Goal: Task Accomplishment & Management: Manage account settings

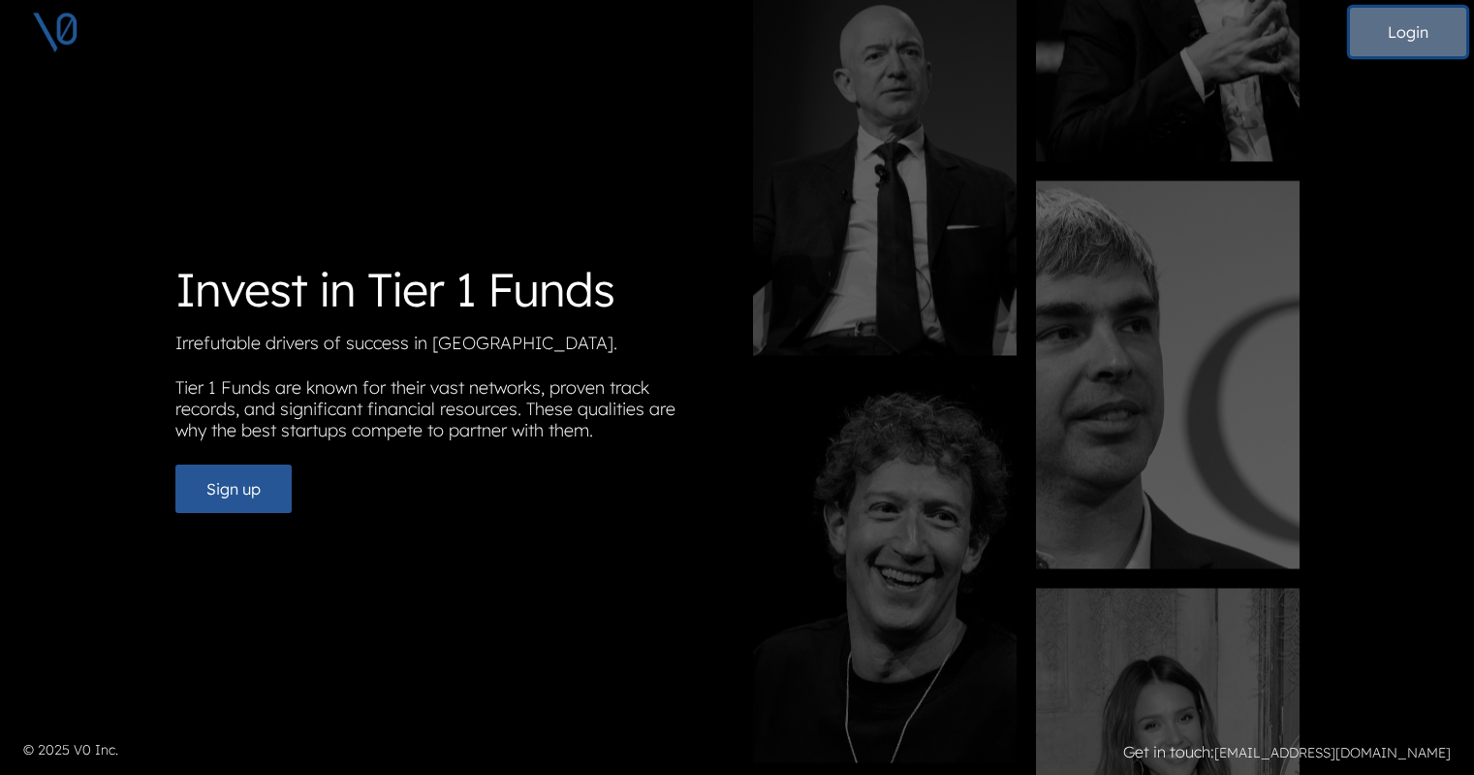
click at [1406, 32] on button "Login" at bounding box center [1408, 32] width 116 height 48
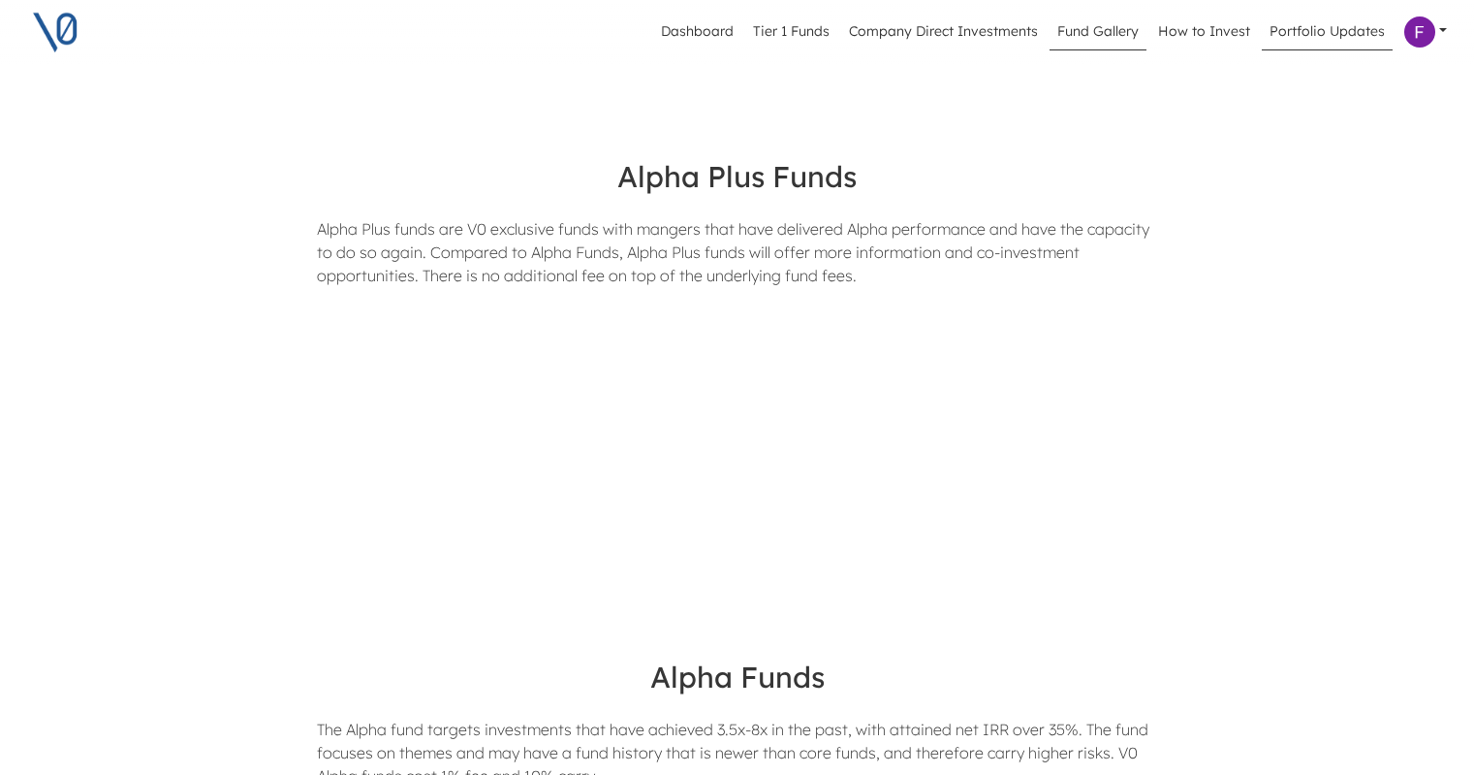
click at [1336, 27] on link "Portfolio Updates" at bounding box center [1327, 32] width 131 height 37
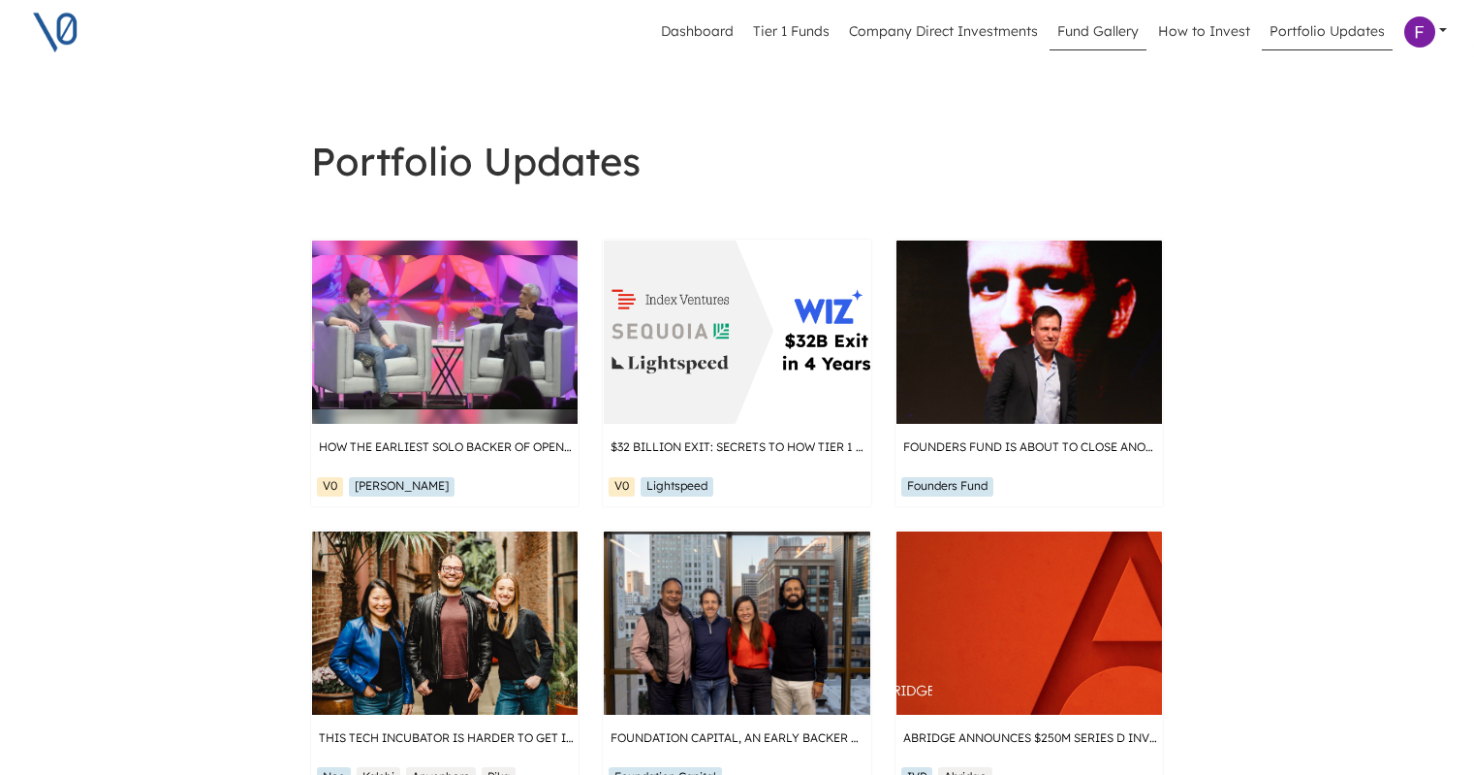
click at [1093, 43] on link "Fund Gallery" at bounding box center [1098, 32] width 97 height 37
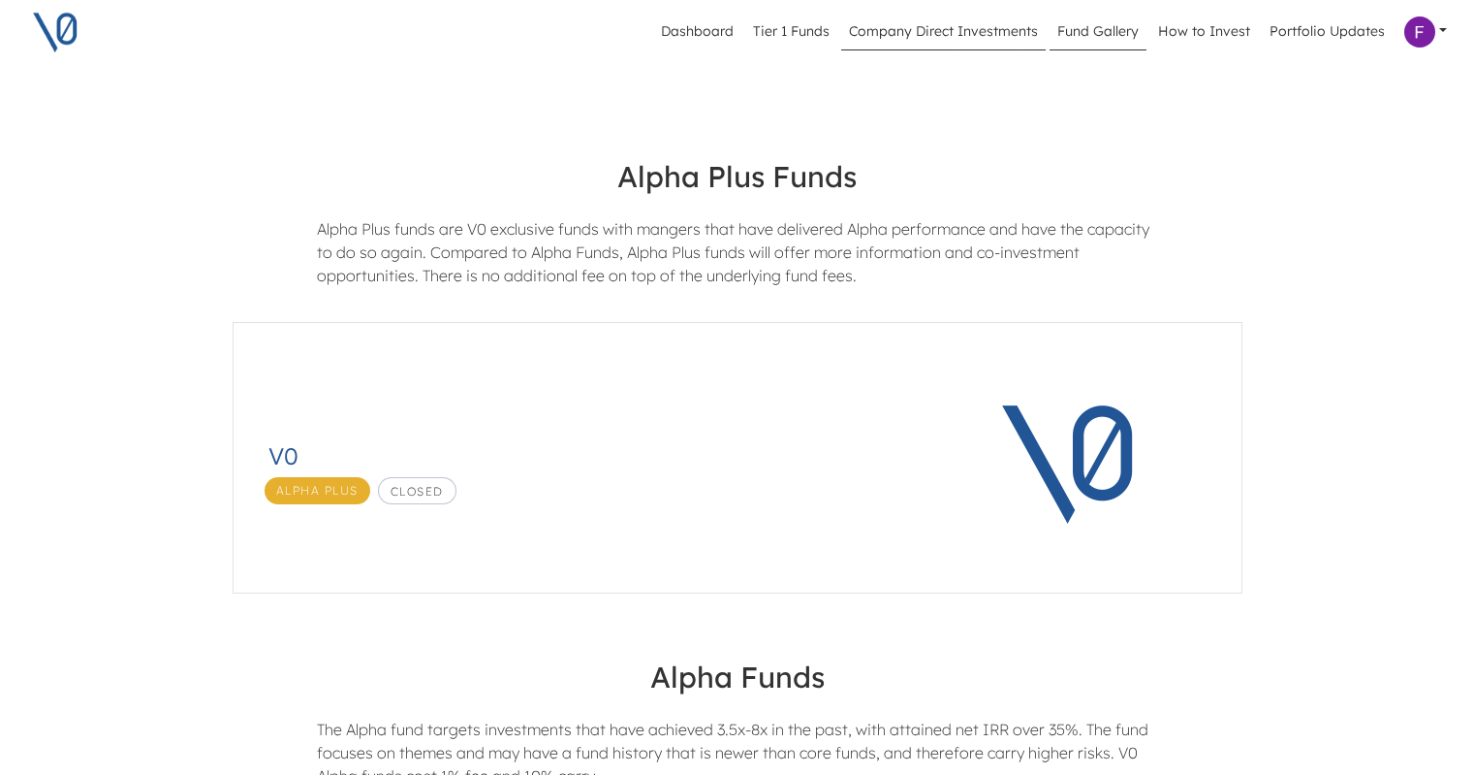
click at [978, 36] on link "Company Direct Investments" at bounding box center [943, 32] width 205 height 37
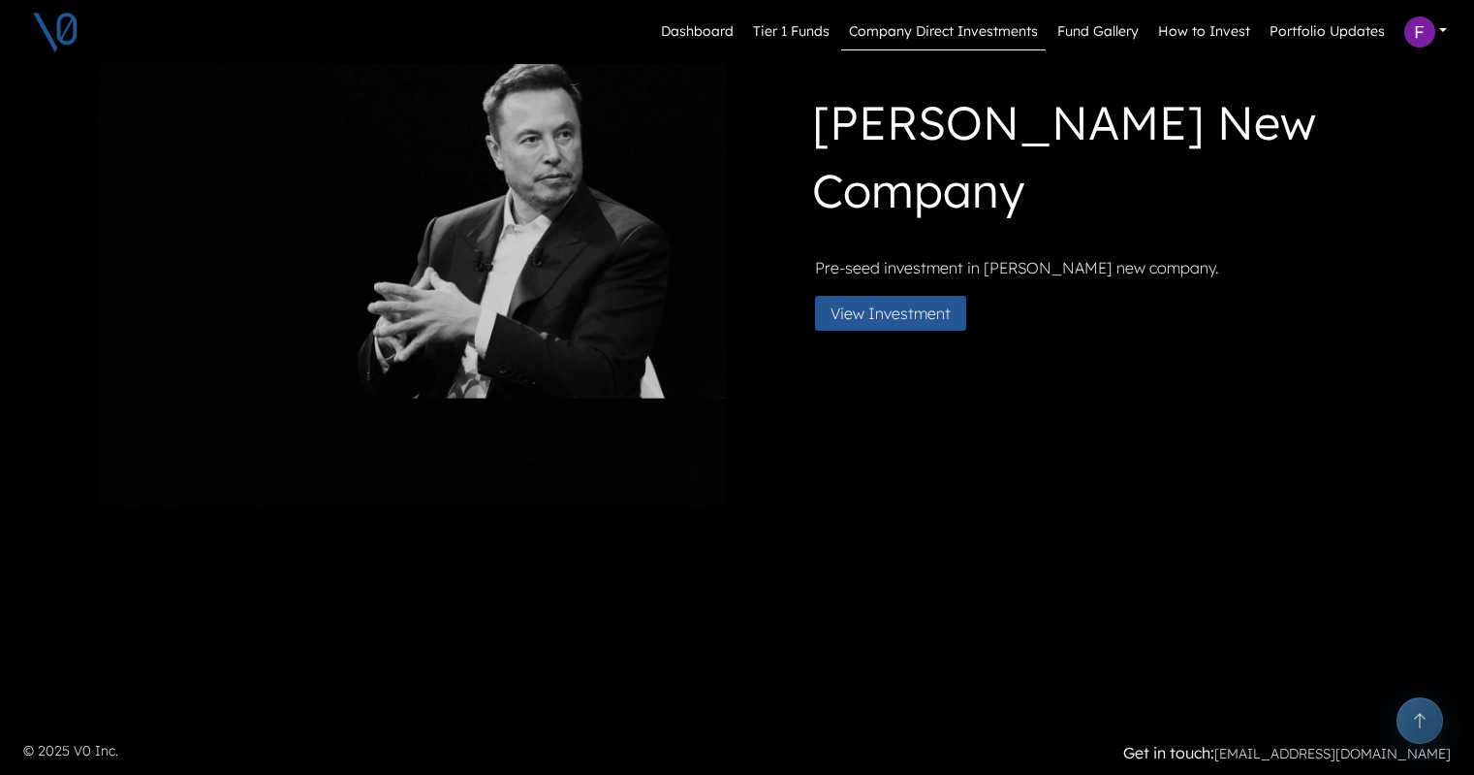
scroll to position [1428, 0]
click at [801, 40] on link "Tier 1 Funds" at bounding box center [791, 32] width 92 height 37
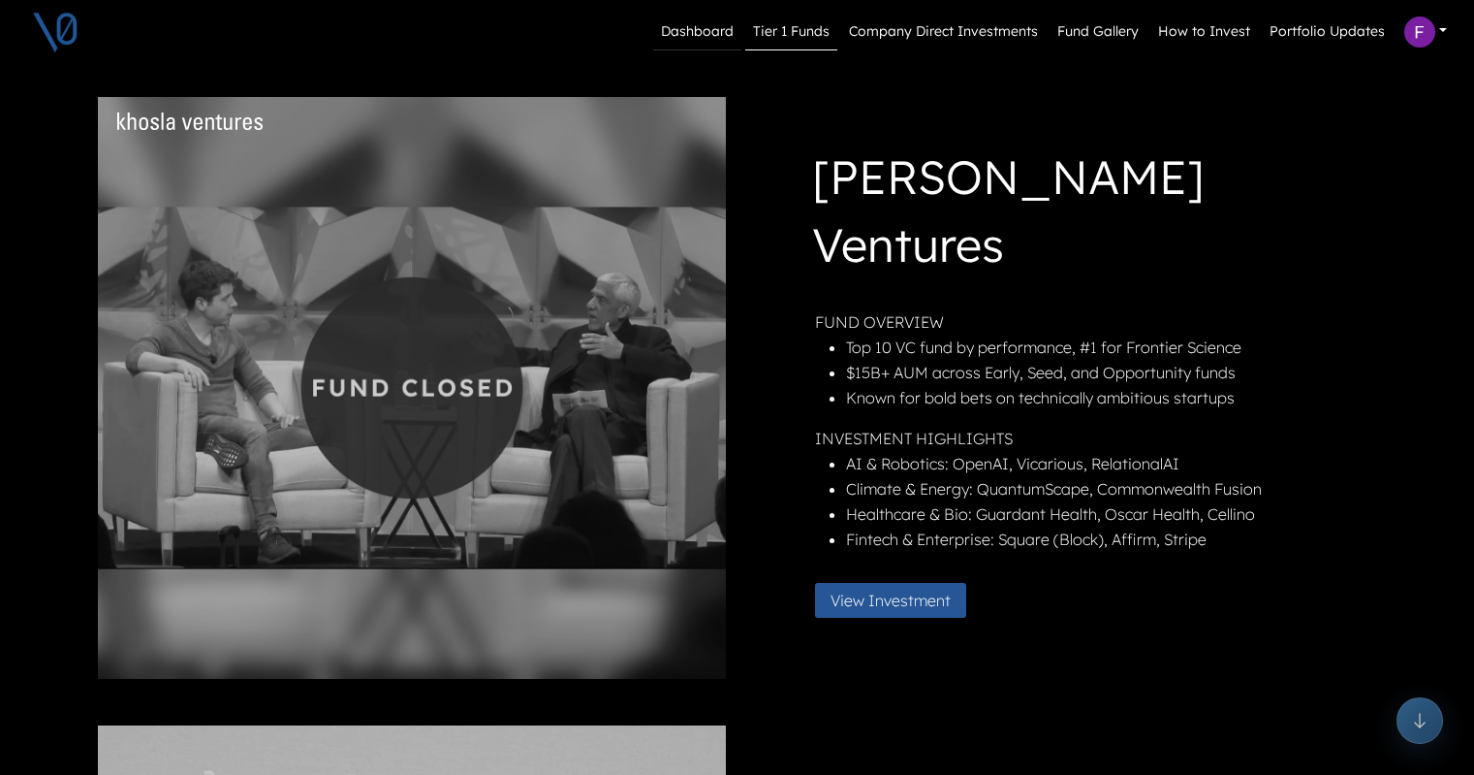
click at [715, 40] on link "Dashboard" at bounding box center [697, 32] width 88 height 37
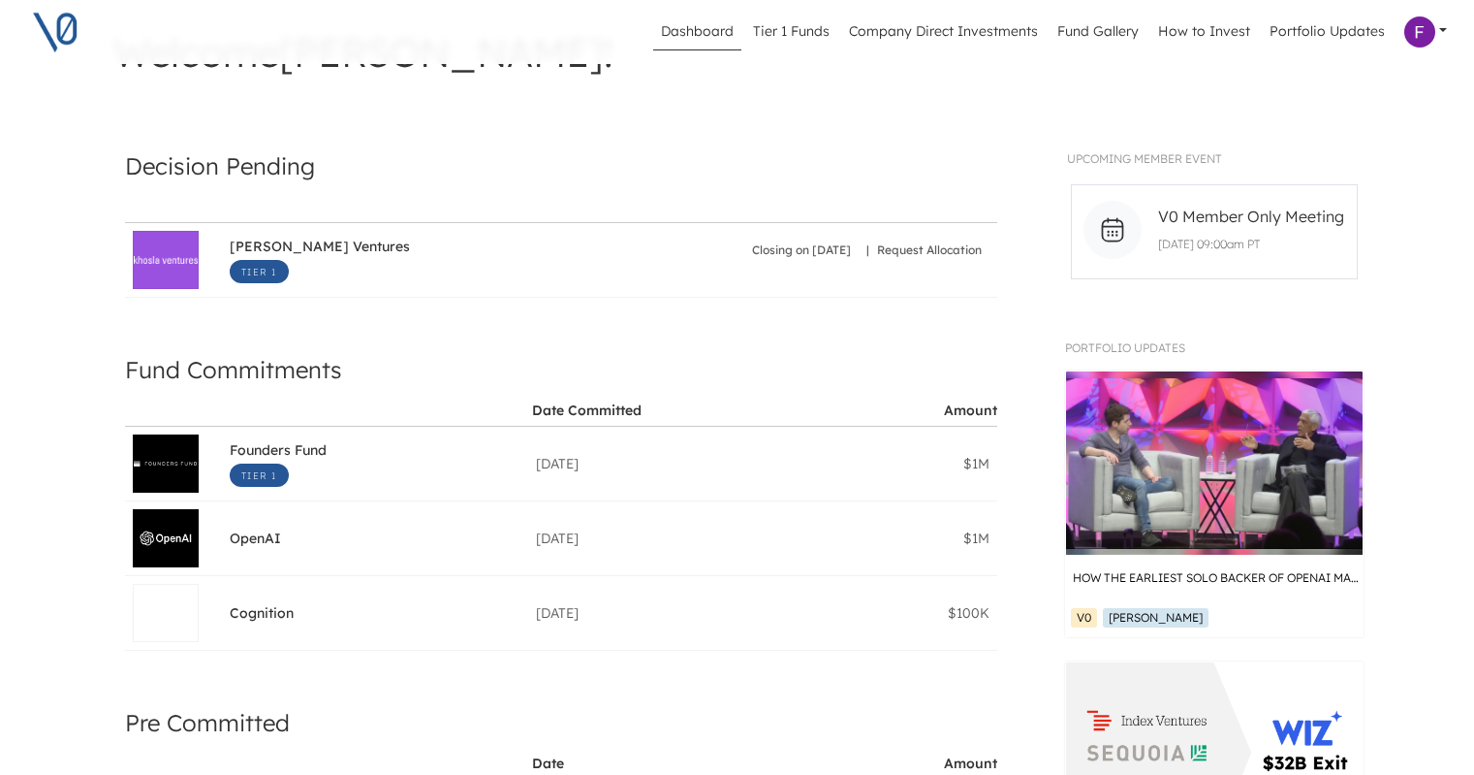
scroll to position [140, 0]
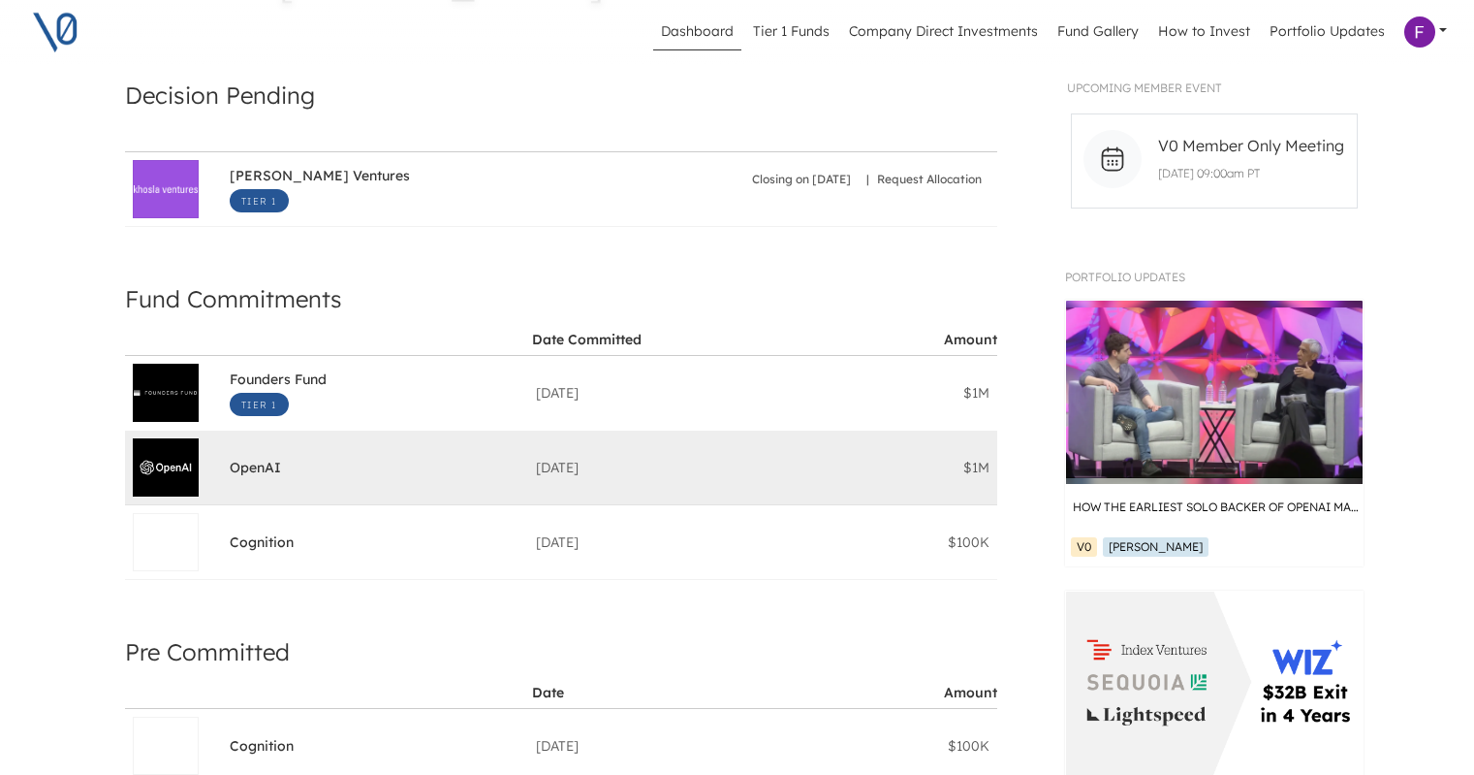
click at [753, 453] on div "[DATE]" at bounding box center [681, 467] width 307 height 74
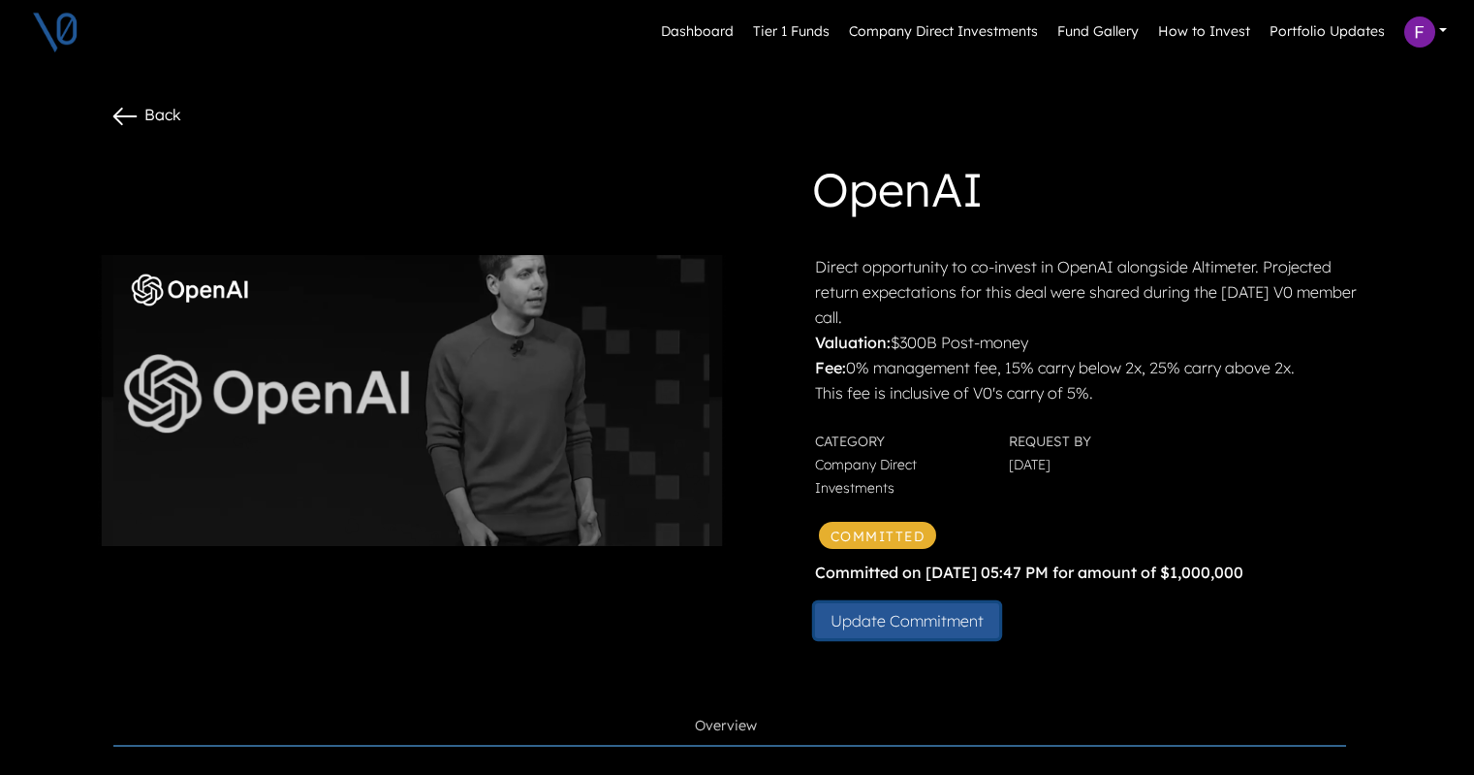
click at [898, 617] on button "Update Commitment" at bounding box center [907, 620] width 184 height 35
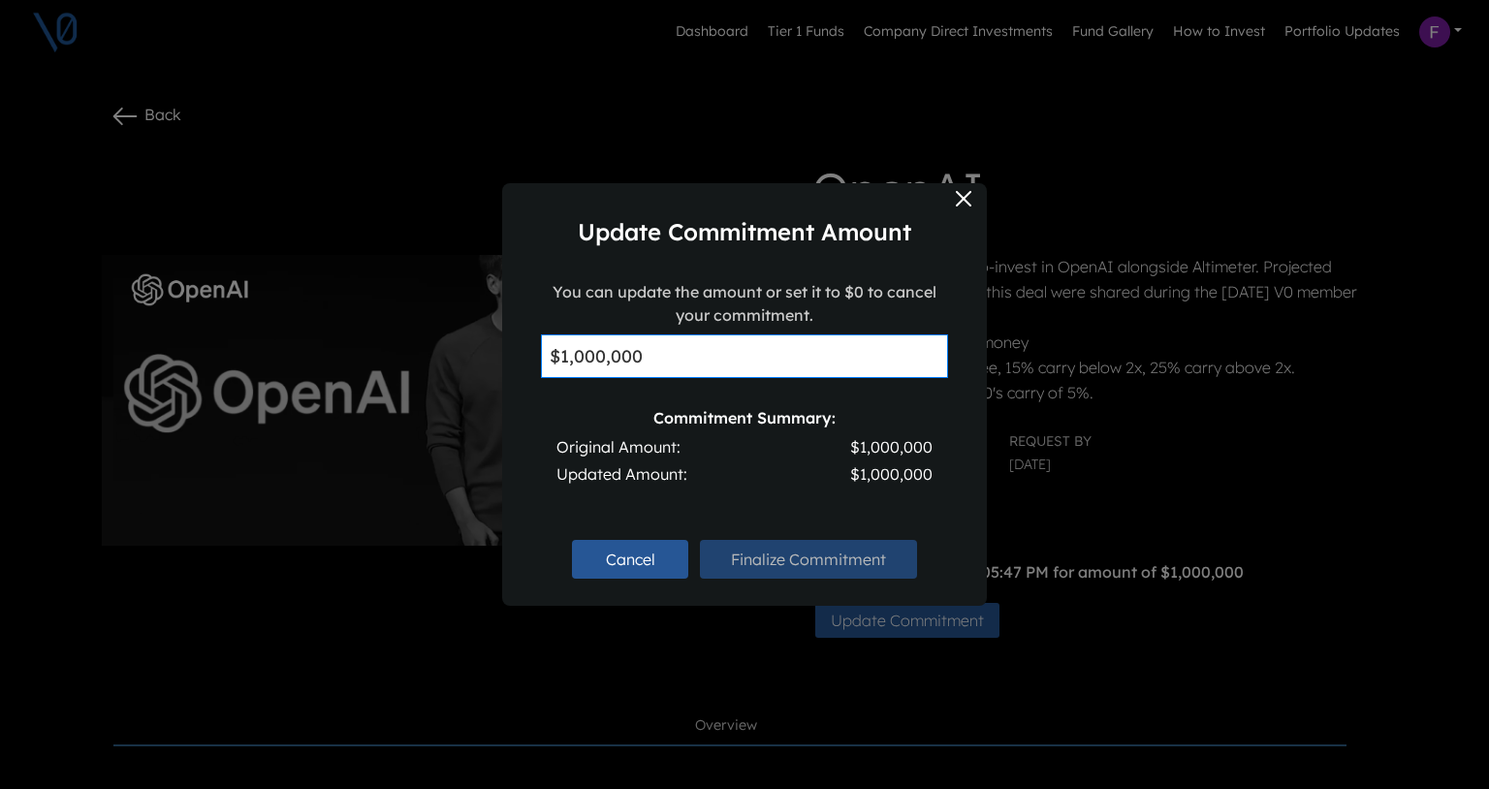
click at [714, 368] on input "$1,000,000" at bounding box center [744, 356] width 407 height 44
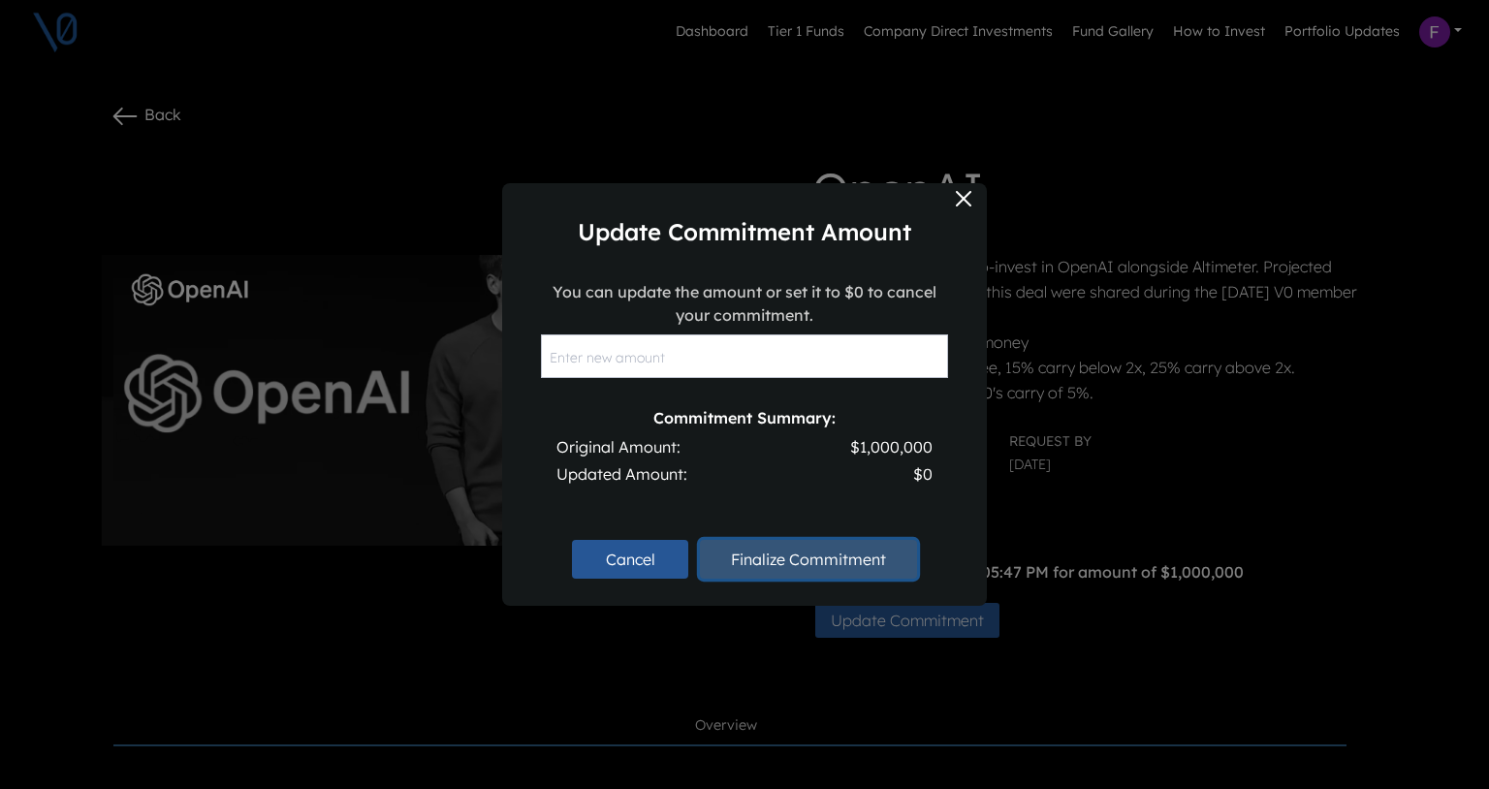
click at [771, 562] on button "Finalize Commitment" at bounding box center [808, 559] width 217 height 39
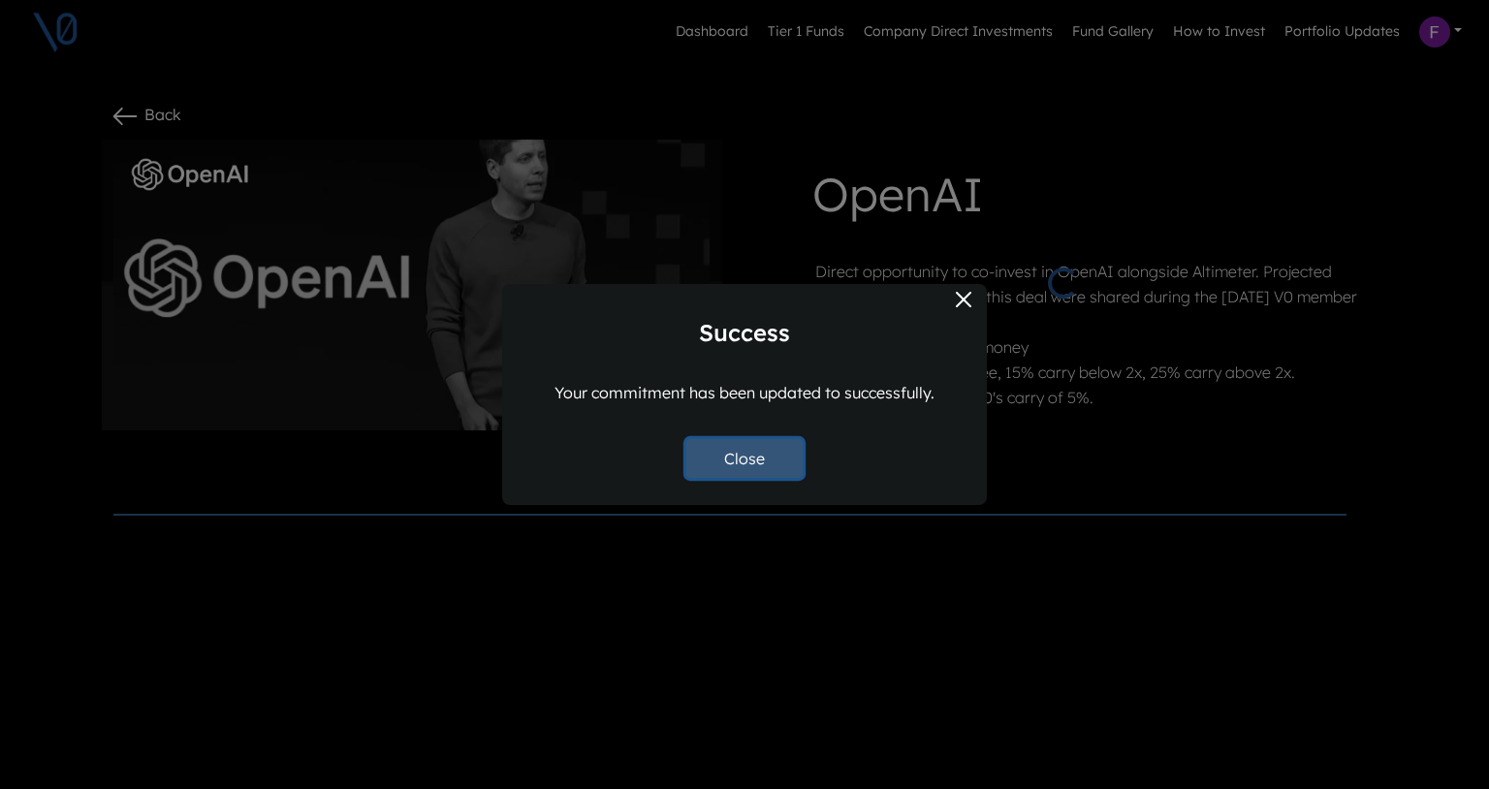
click at [737, 466] on button "Close" at bounding box center [744, 458] width 116 height 39
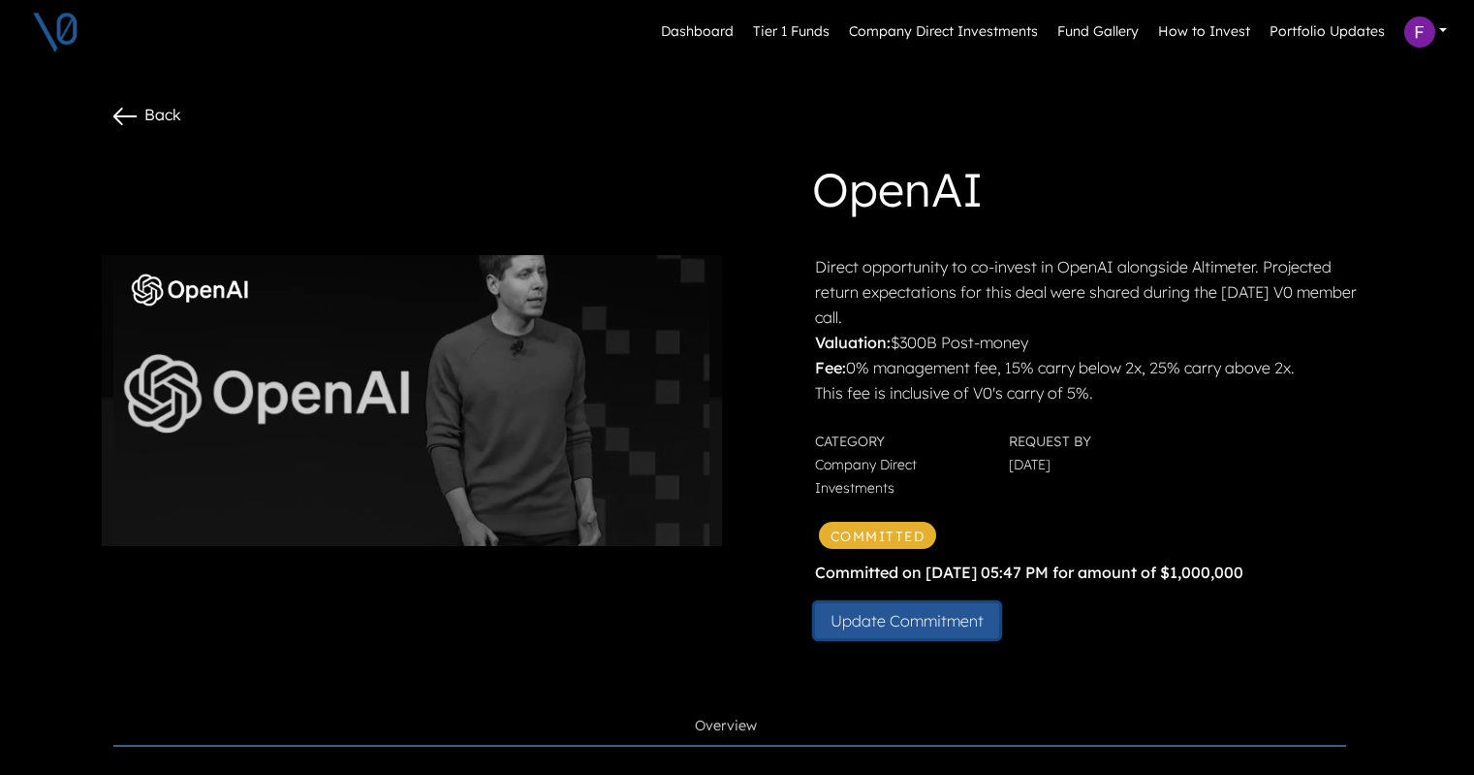
click at [916, 621] on button "Update Commitment" at bounding box center [907, 620] width 184 height 35
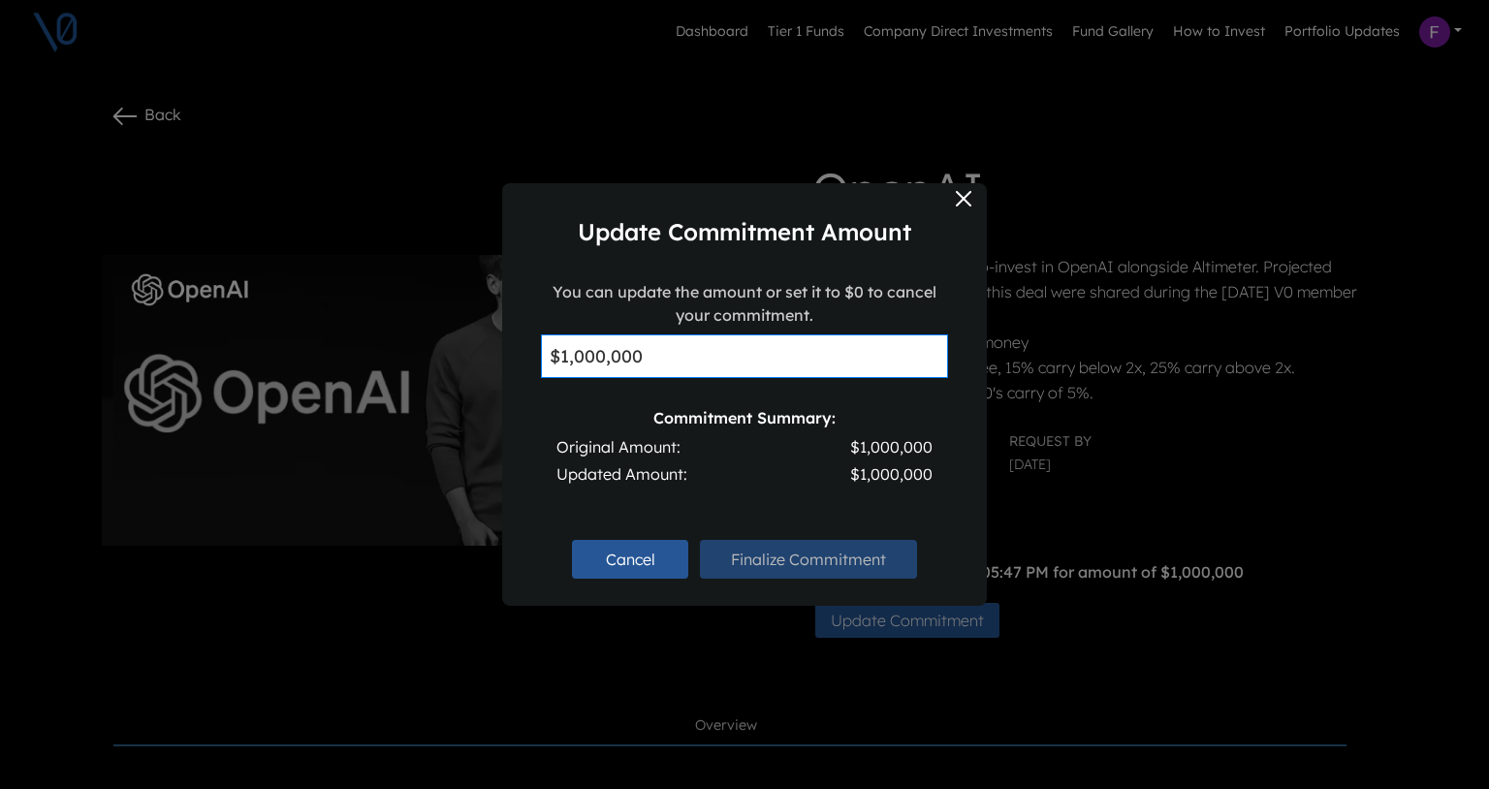
click at [729, 343] on input "$1,000,000" at bounding box center [744, 356] width 407 height 44
type input "$0"
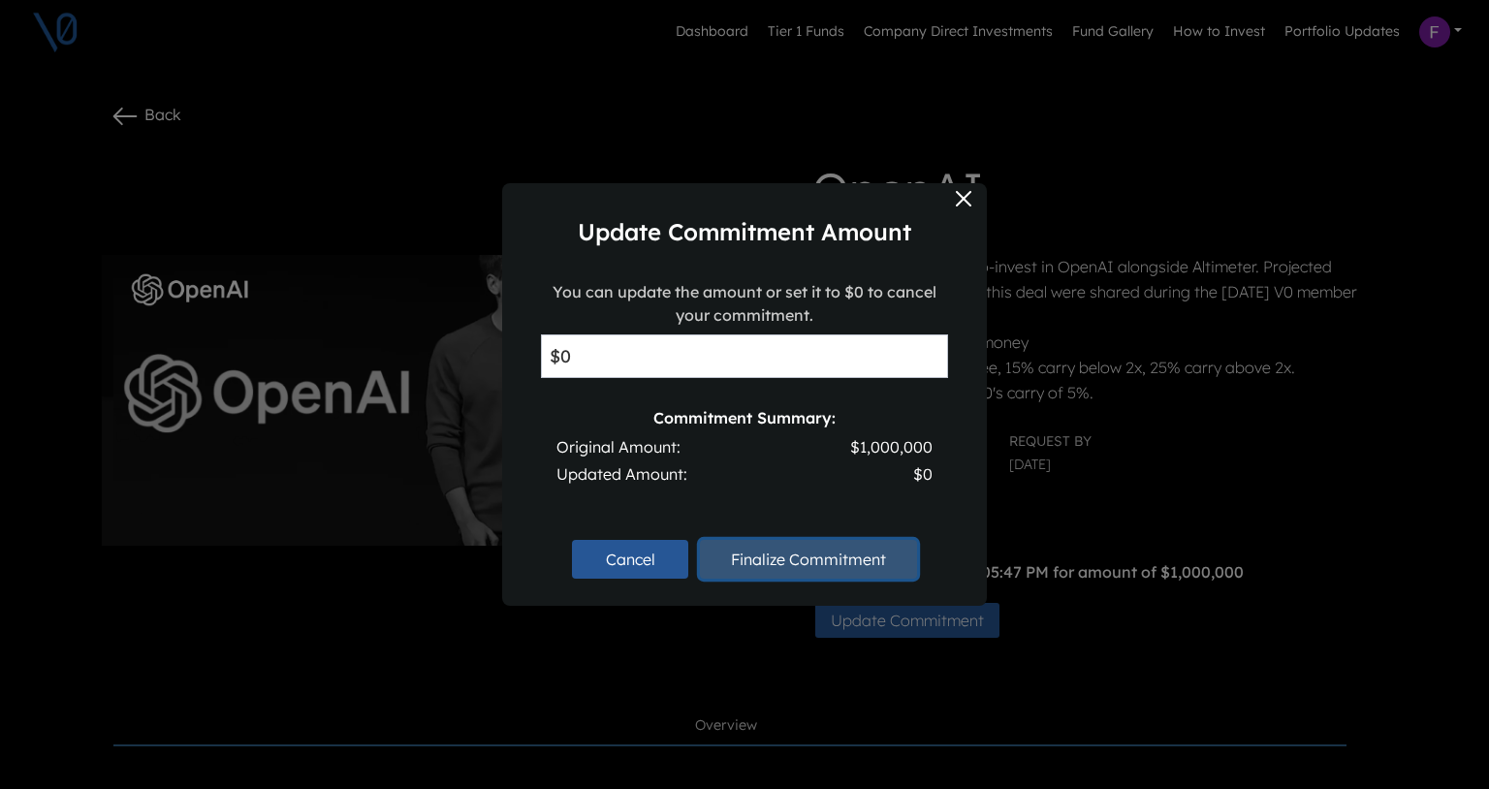
click at [780, 554] on button "Finalize Commitment" at bounding box center [808, 559] width 217 height 39
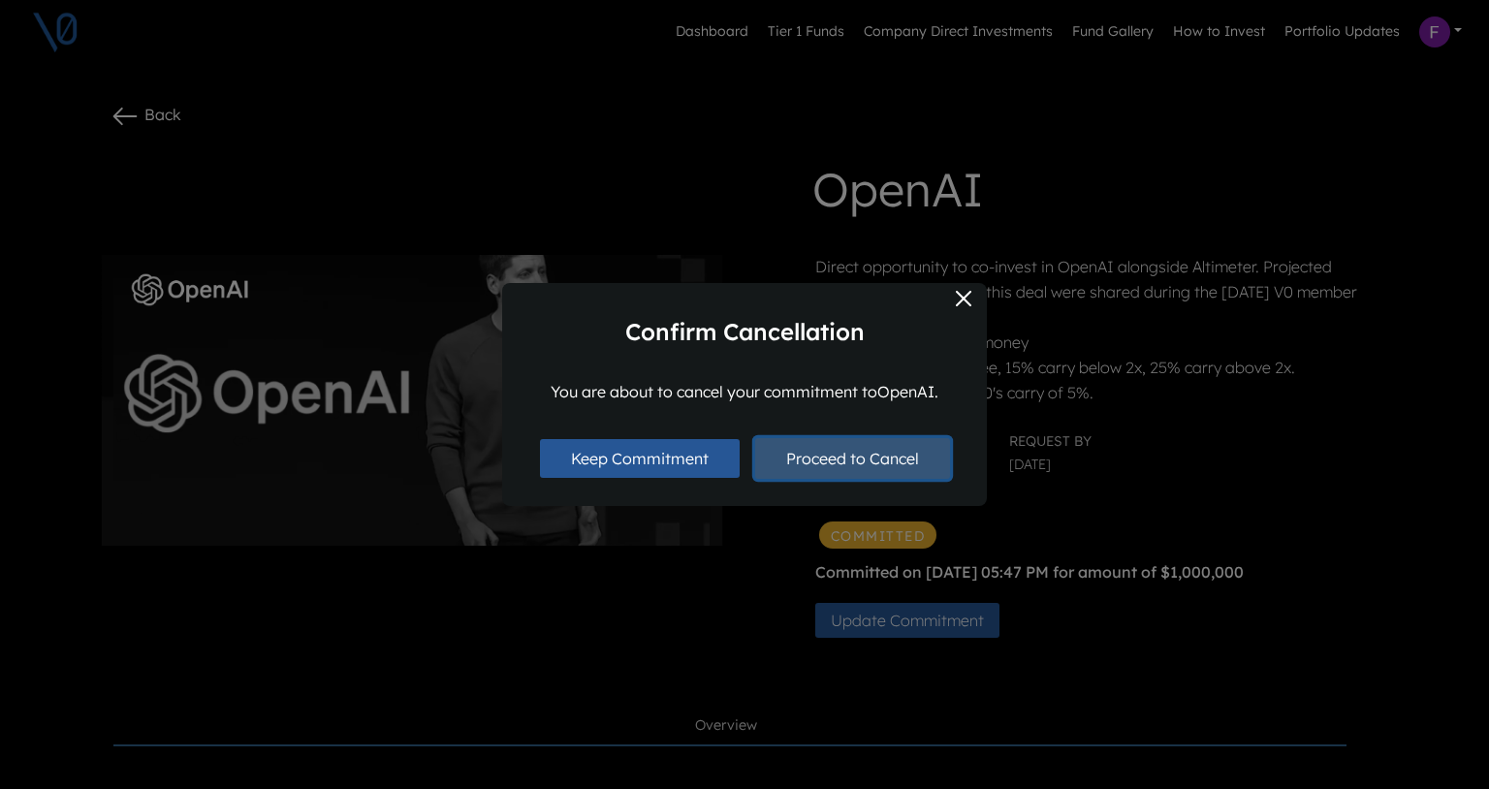
click at [848, 468] on button "Proceed to Cancel" at bounding box center [852, 458] width 195 height 41
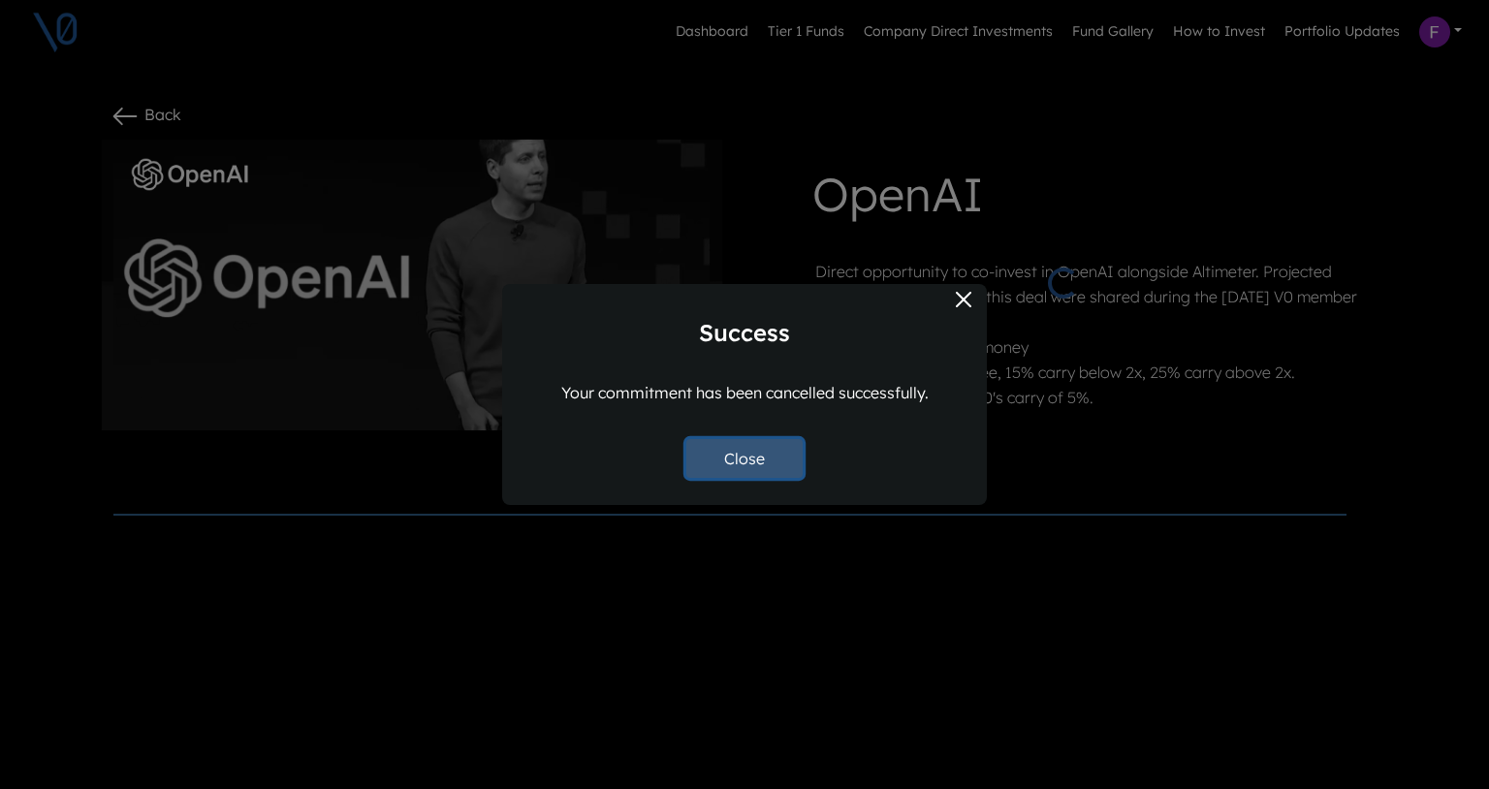
click at [767, 469] on button "Close" at bounding box center [744, 458] width 116 height 39
